Goal: Information Seeking & Learning: Learn about a topic

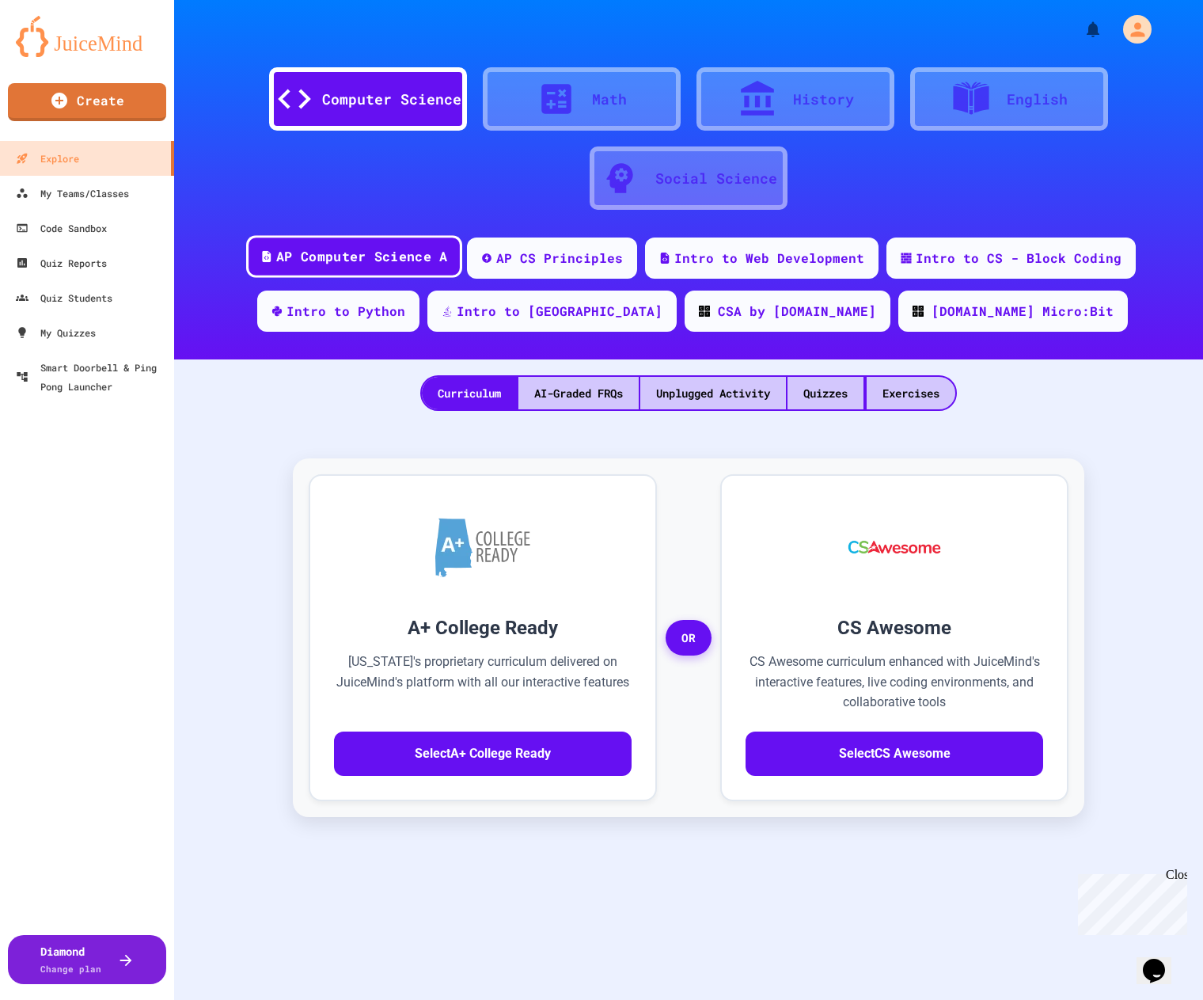
click at [408, 256] on div "AP Computer Science A" at bounding box center [361, 257] width 171 height 20
click at [717, 312] on div "CSA by [DOMAIN_NAME]" at bounding box center [797, 310] width 163 height 20
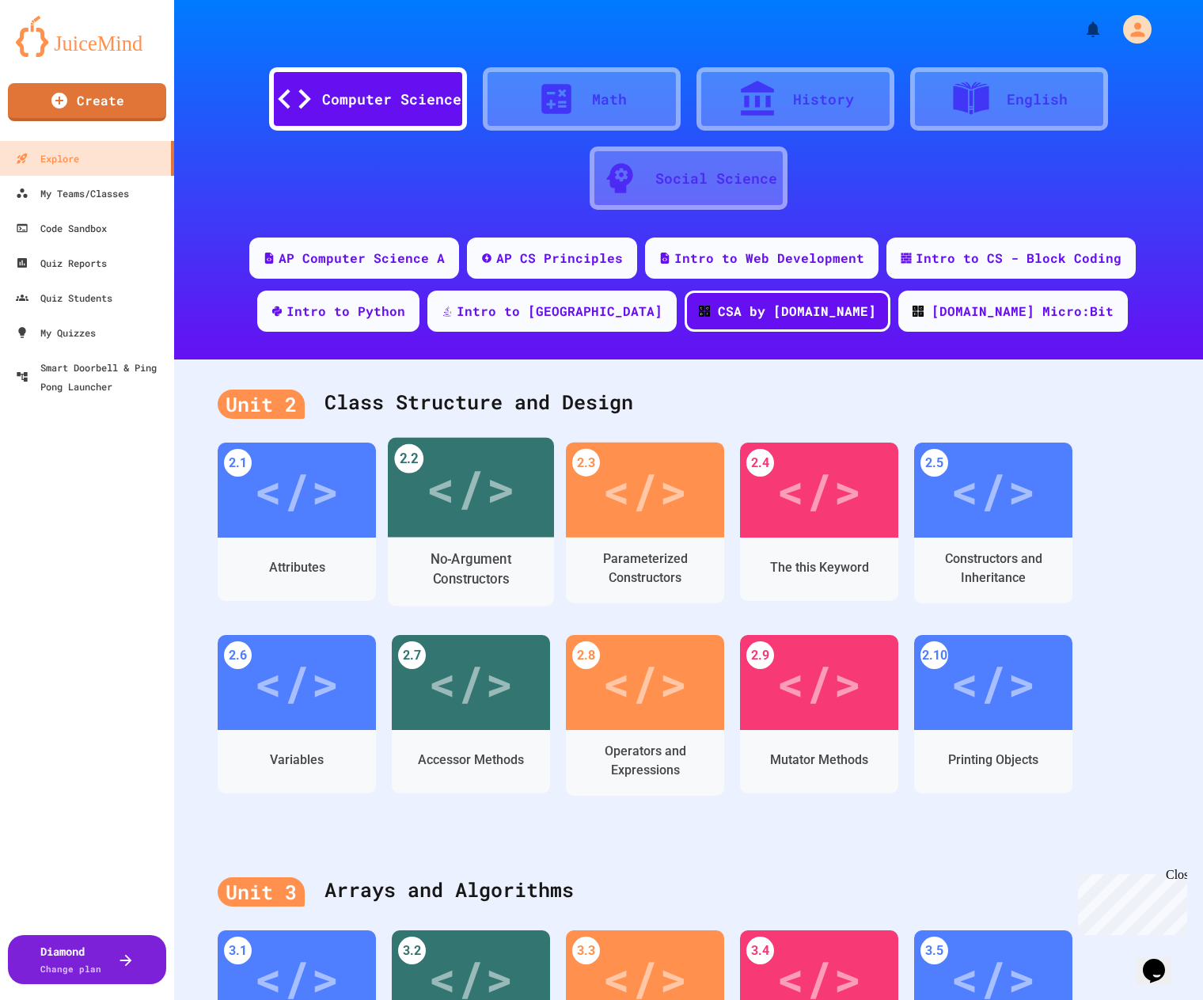
click at [473, 515] on div "</>" at bounding box center [470, 487] width 89 height 75
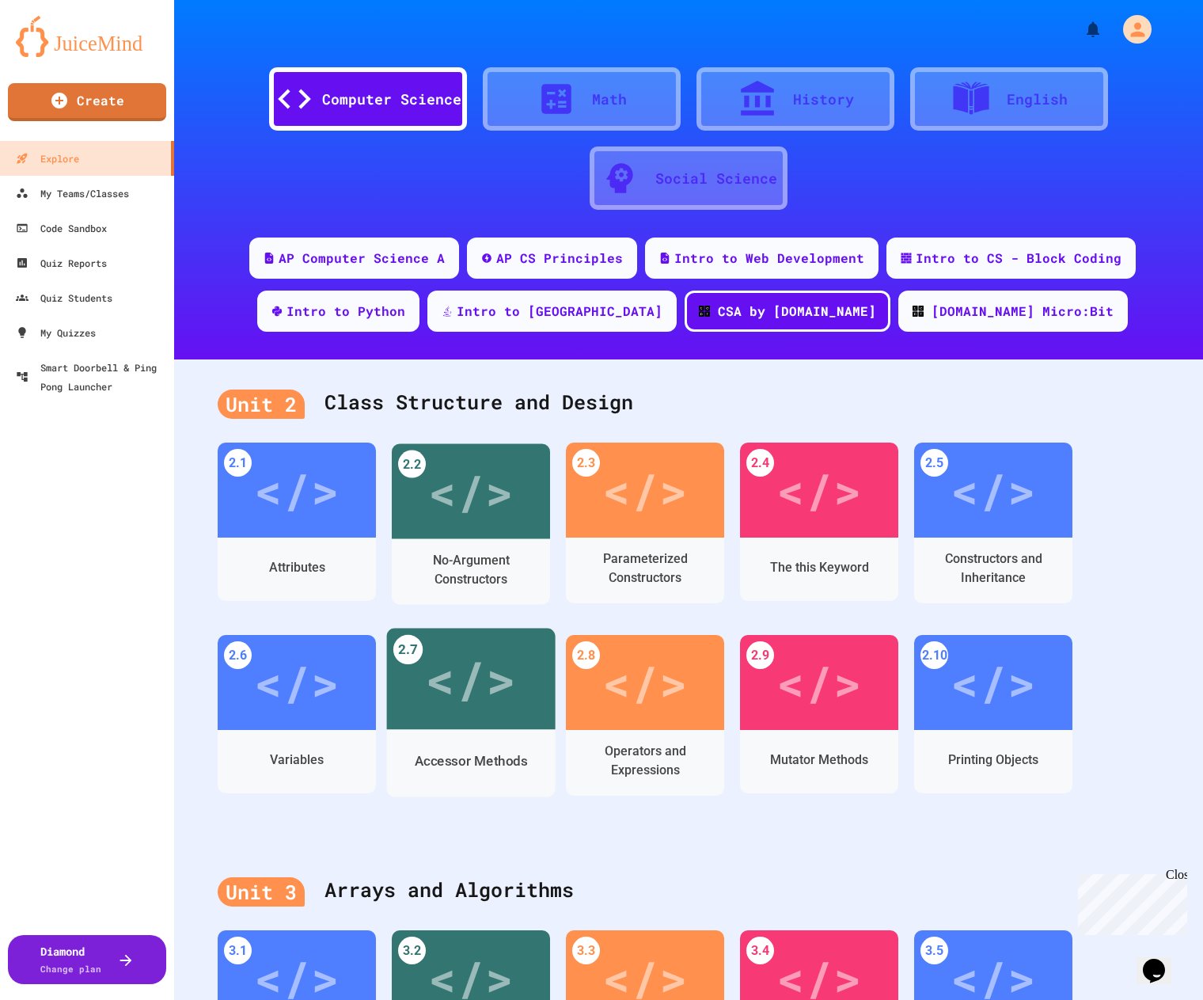
click at [321, 689] on div "</>" at bounding box center [296, 682] width 85 height 71
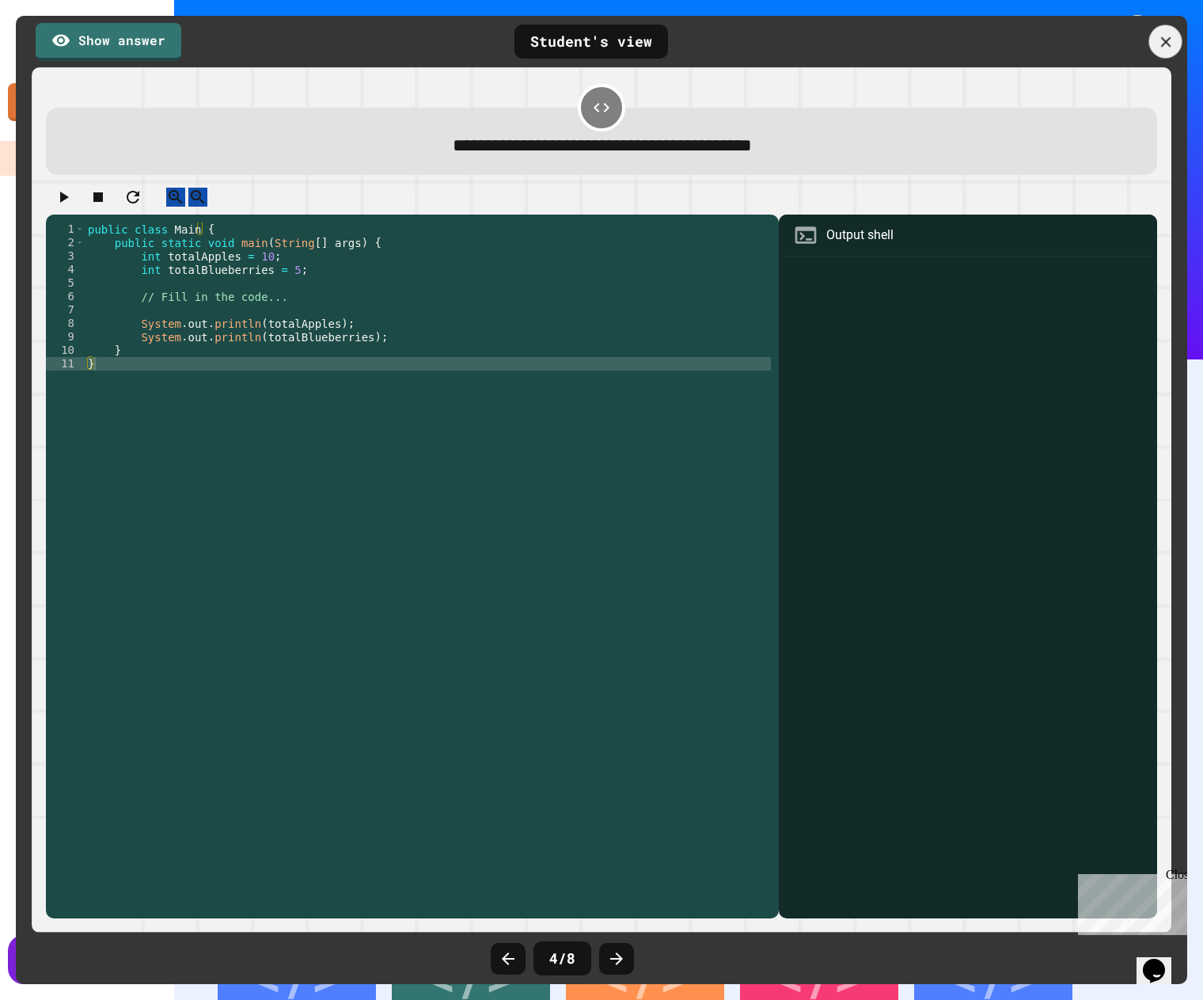
click at [1164, 44] on icon at bounding box center [1165, 41] width 10 height 10
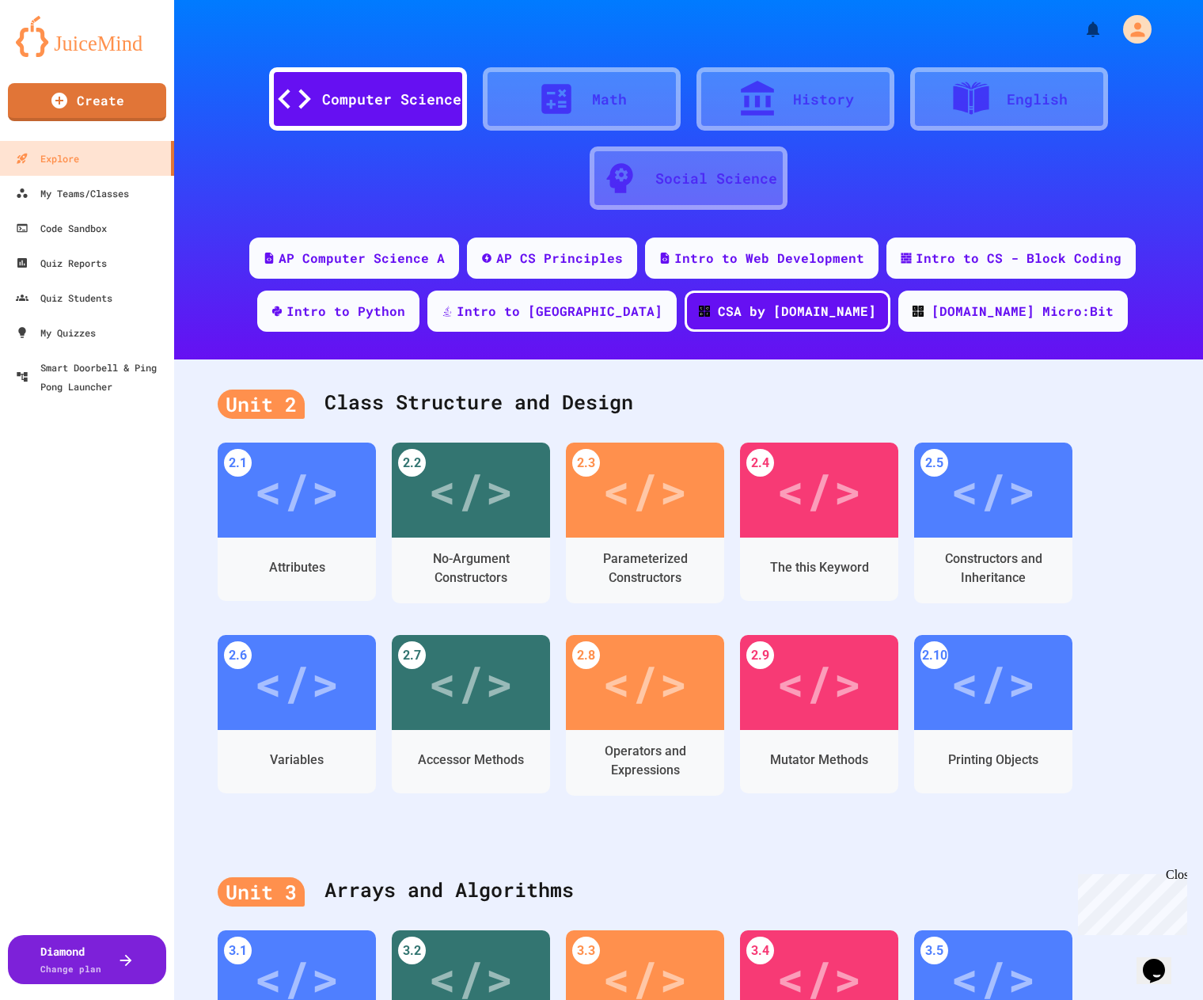
scroll to position [551, 0]
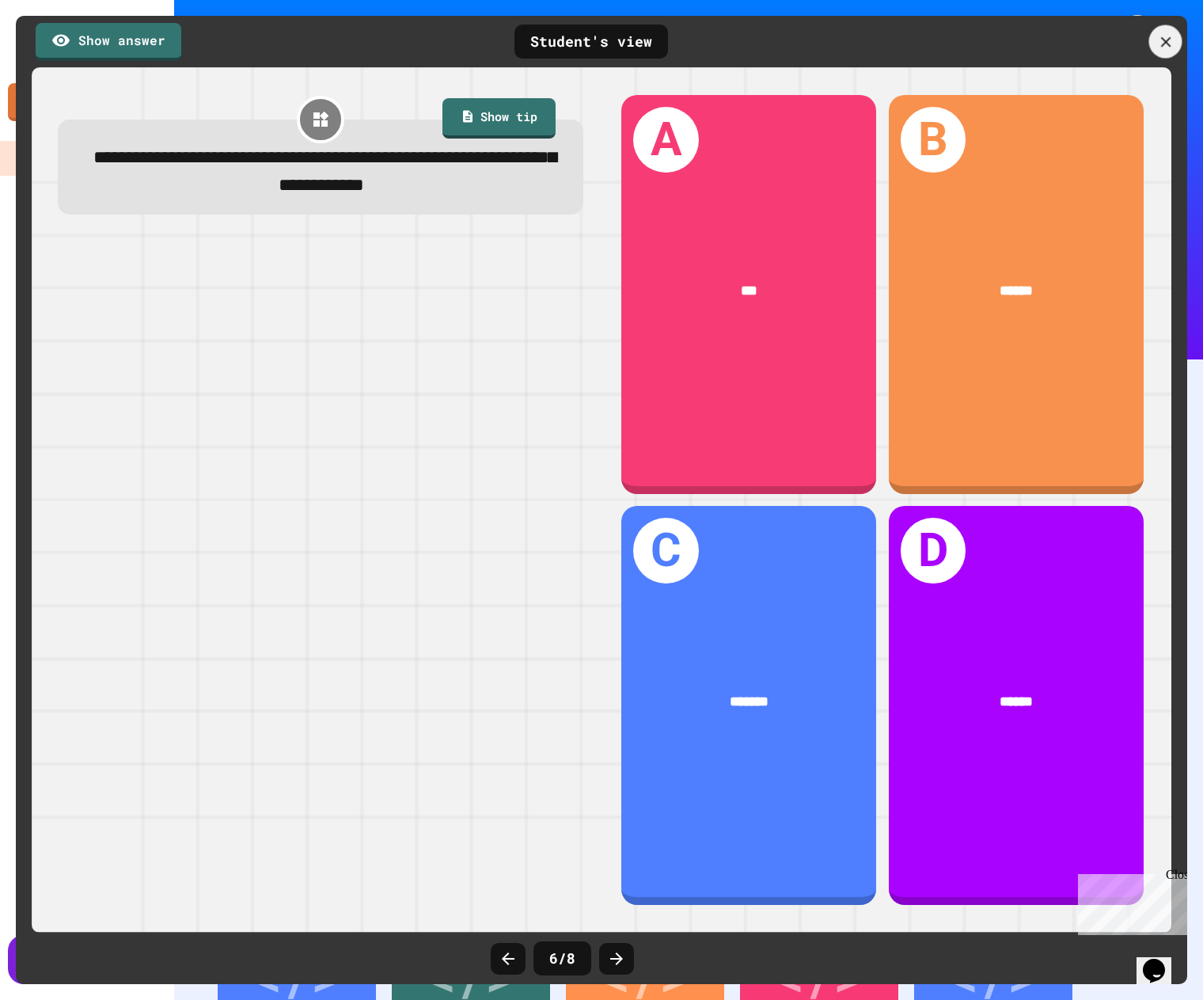
click at [1170, 34] on icon at bounding box center [1165, 41] width 17 height 17
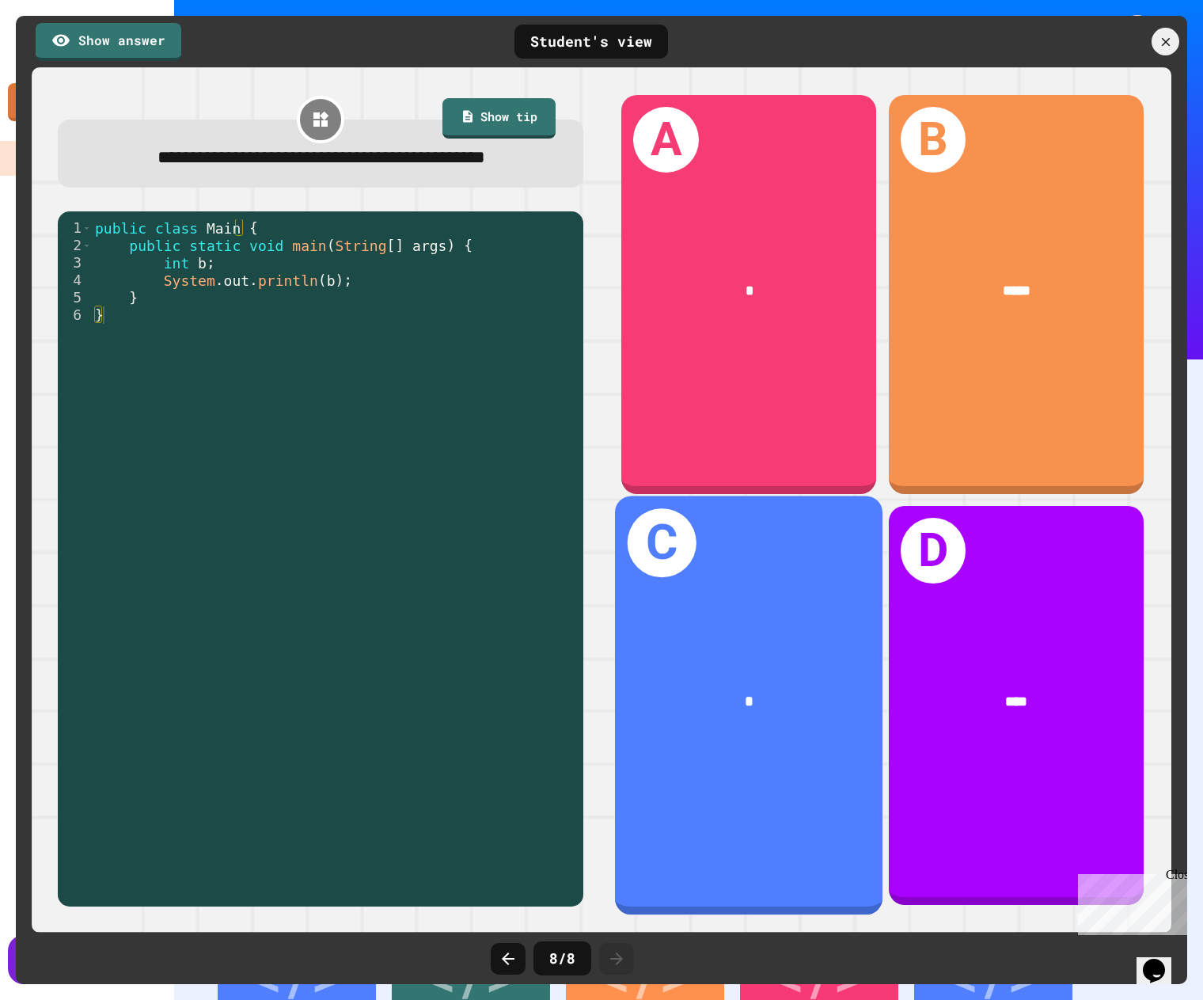
scroll to position [644, 0]
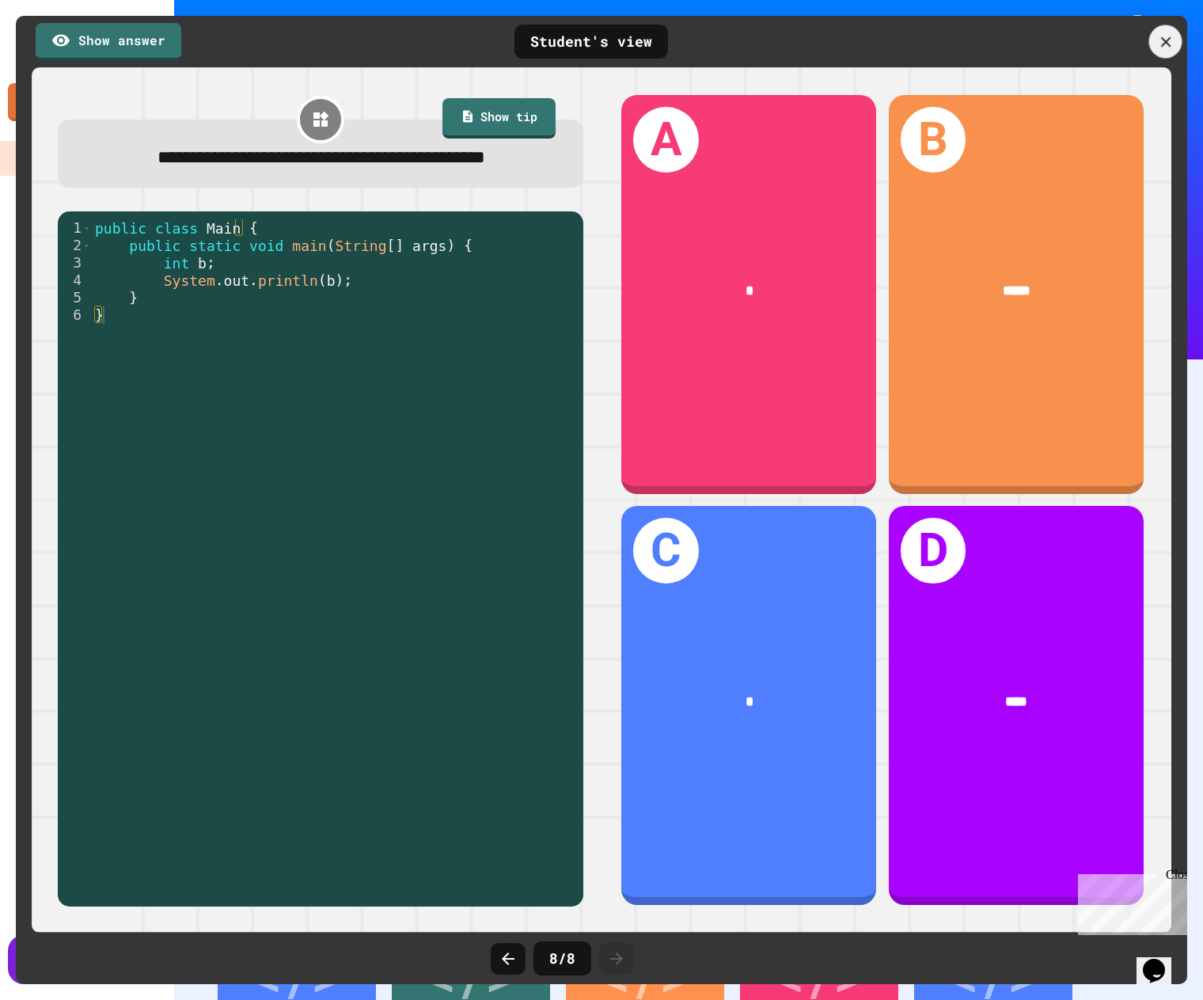
click at [1168, 39] on icon at bounding box center [1165, 41] width 10 height 10
